Goal: Navigation & Orientation: Understand site structure

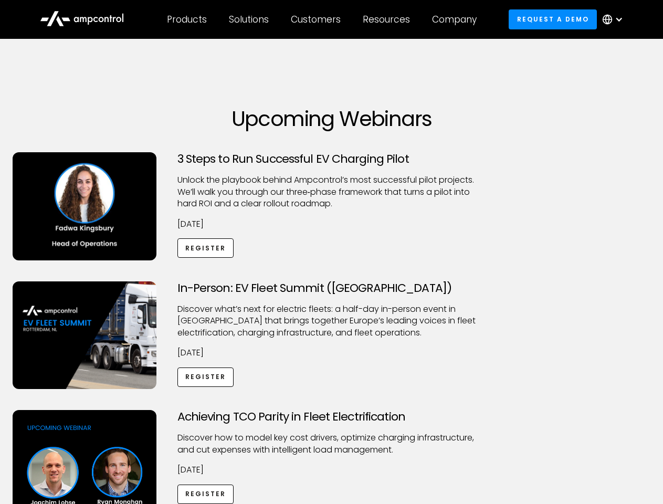
click at [323, 19] on div "Customers" at bounding box center [316, 20] width 50 height 12
click at [186, 19] on div "Products" at bounding box center [187, 20] width 40 height 12
click at [249, 19] on div "Solutions" at bounding box center [249, 20] width 40 height 12
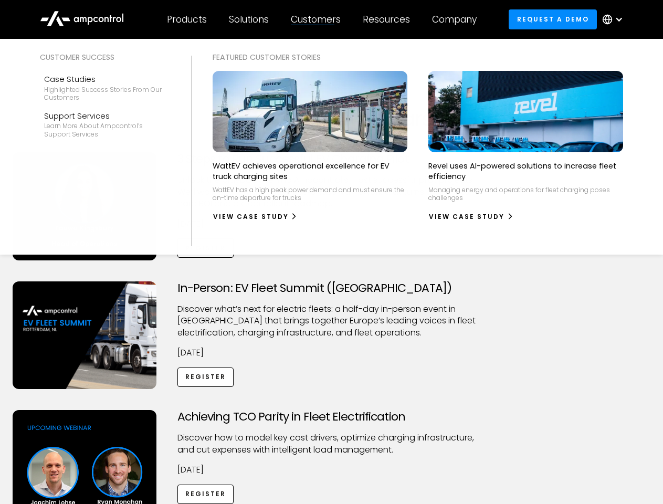
click at [317, 19] on div "Customers" at bounding box center [316, 20] width 50 height 12
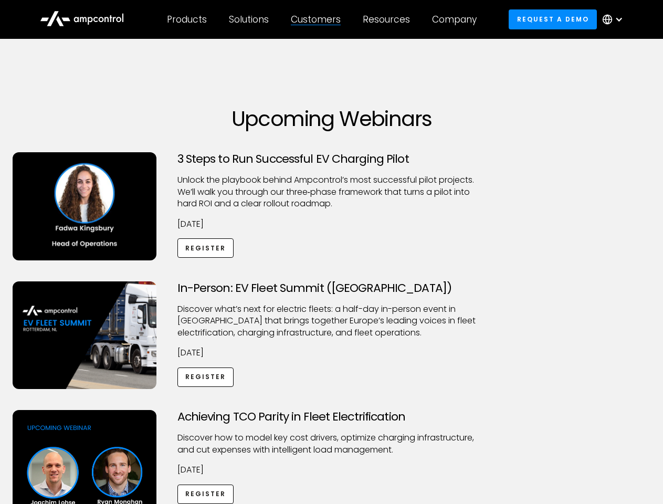
click at [388, 19] on div "Resources" at bounding box center [385, 20] width 47 height 12
click at [457, 19] on div "Company" at bounding box center [454, 20] width 45 height 12
click at [615, 19] on div at bounding box center [618, 19] width 8 height 8
